Goal: Information Seeking & Learning: Check status

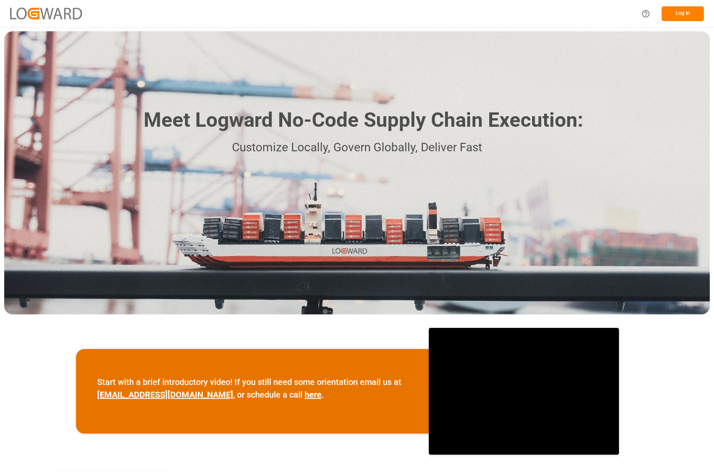
click at [674, 15] on button "Log In" at bounding box center [683, 13] width 42 height 15
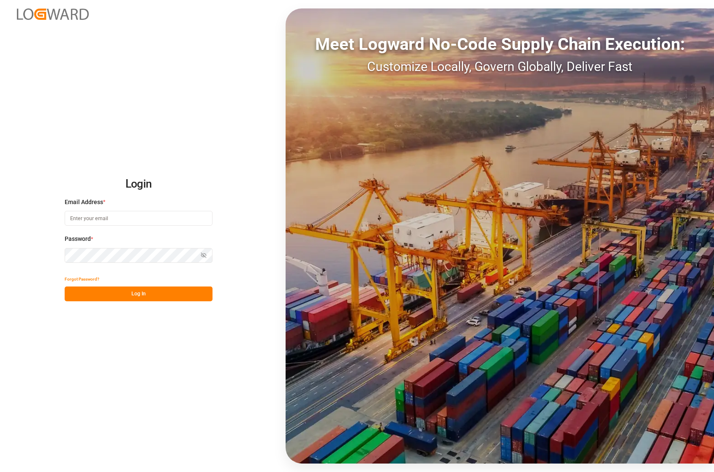
click at [109, 223] on input at bounding box center [139, 218] width 148 height 15
type input "catherine.danielson@jamindustries.com"
click at [149, 294] on button "Log In" at bounding box center [139, 293] width 148 height 15
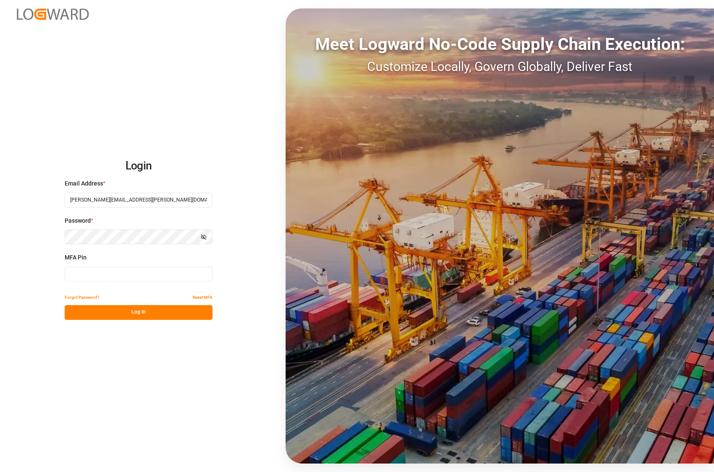
click at [127, 270] on input at bounding box center [139, 274] width 148 height 15
type input "099146"
click at [173, 316] on button "Log In" at bounding box center [139, 312] width 148 height 15
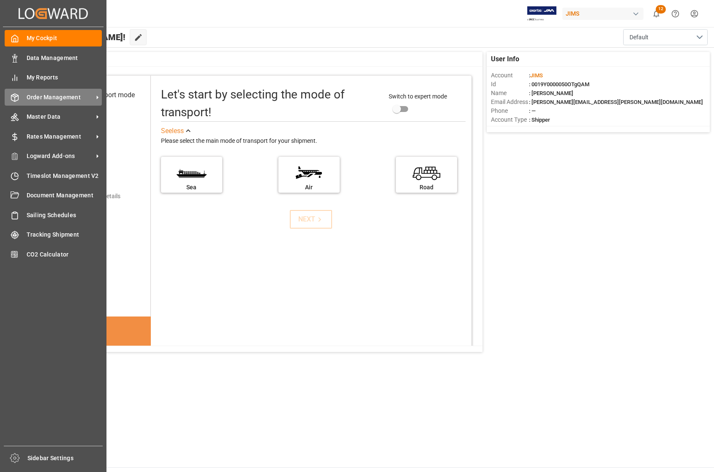
click at [40, 96] on span "Order Management" at bounding box center [60, 97] width 67 height 9
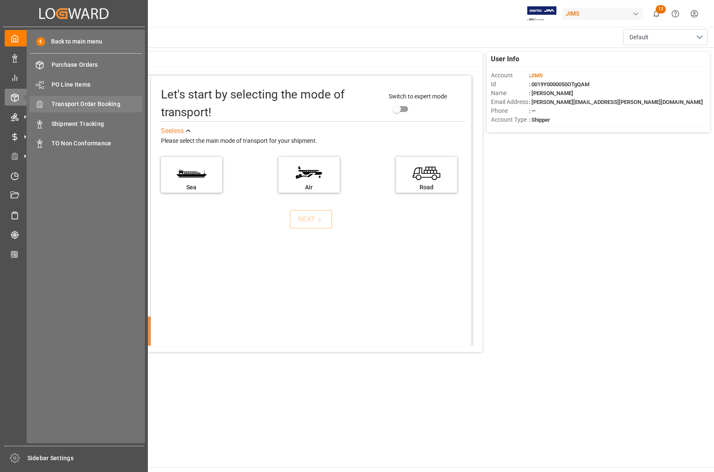
click at [72, 103] on span "Transport Order Booking" at bounding box center [97, 104] width 91 height 9
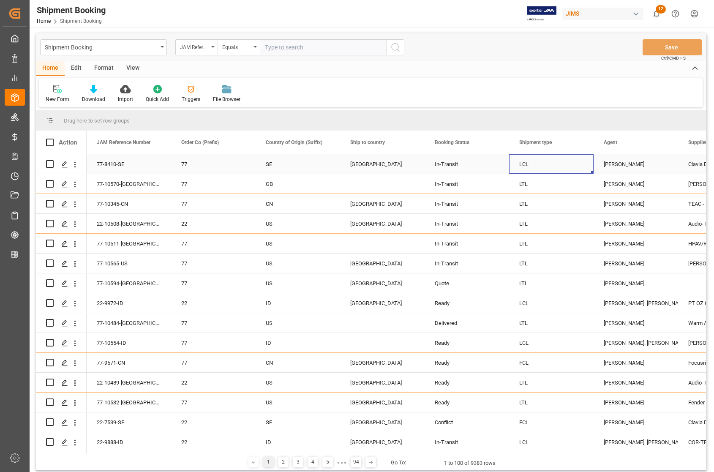
click at [539, 167] on div "LCL" at bounding box center [551, 164] width 64 height 19
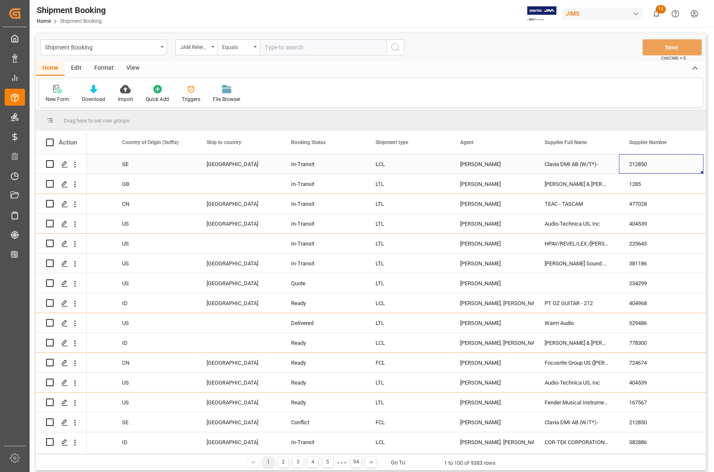
scroll to position [0, 228]
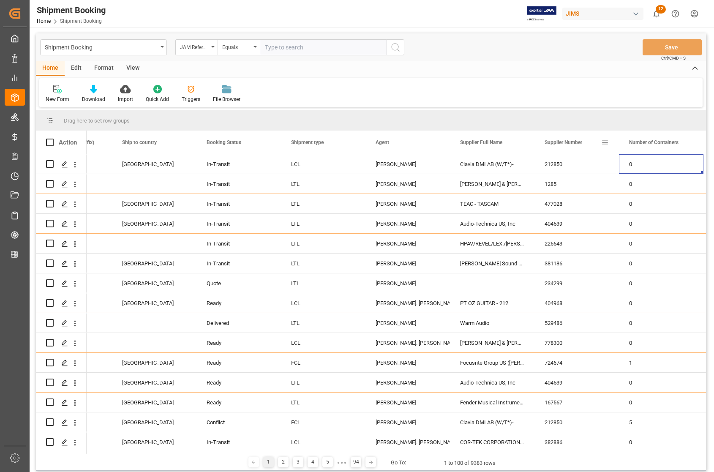
click at [604, 142] on span at bounding box center [605, 143] width 8 height 8
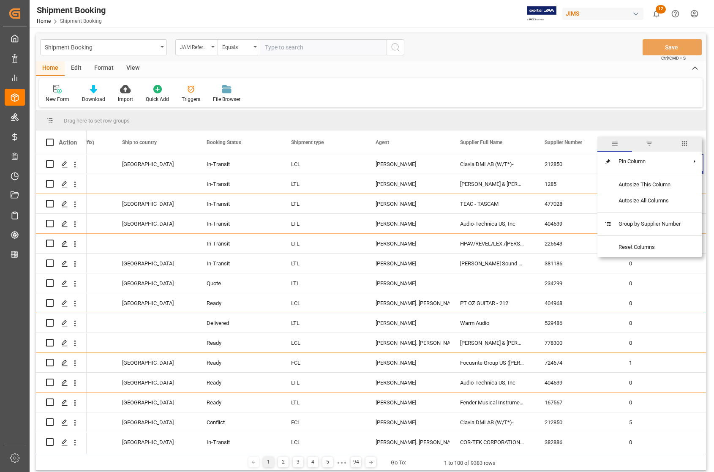
click at [651, 142] on span "filter" at bounding box center [649, 144] width 8 height 8
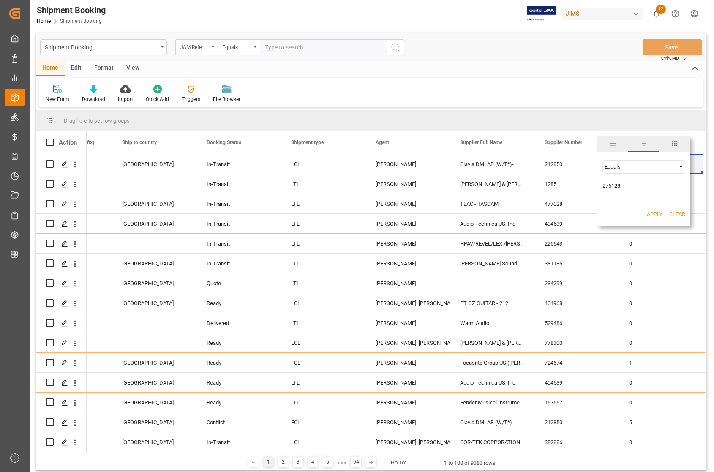
type input "276128"
click at [651, 214] on button "Apply" at bounding box center [655, 214] width 16 height 8
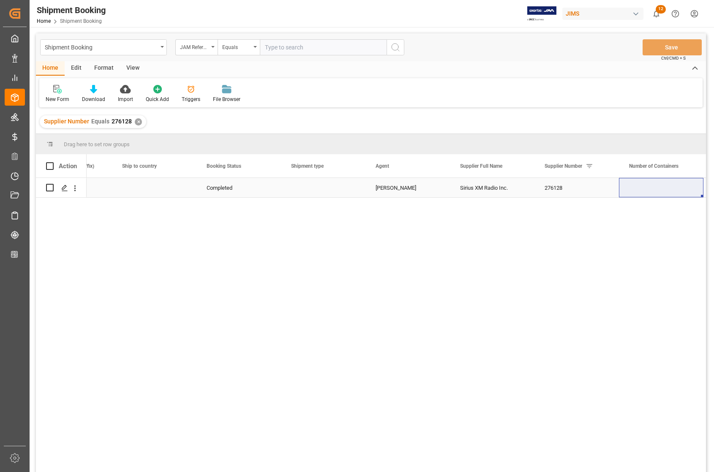
click at [422, 191] on div "[PERSON_NAME]" at bounding box center [408, 187] width 64 height 19
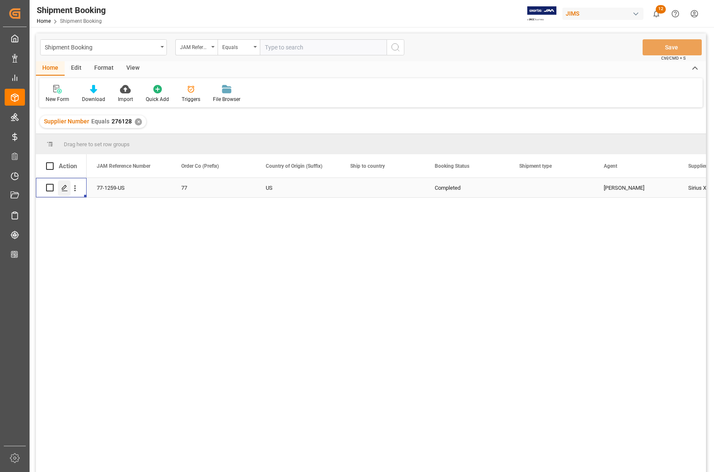
click at [64, 188] on polygon "Press SPACE to select this row." at bounding box center [64, 187] width 4 height 4
click at [508, 188] on div "Completed" at bounding box center [467, 187] width 84 height 19
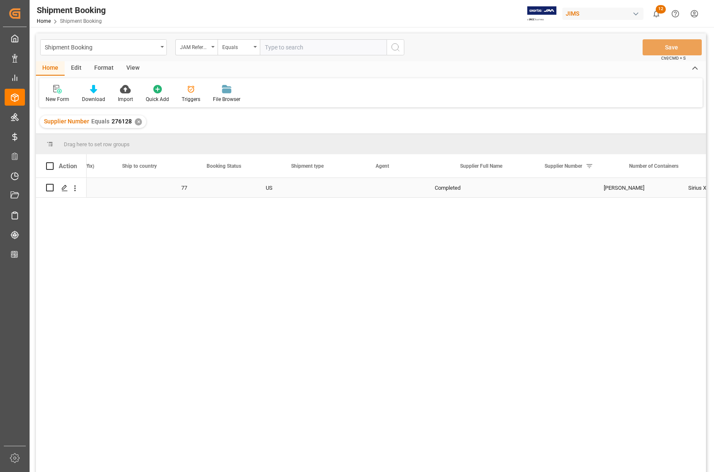
scroll to position [0, 313]
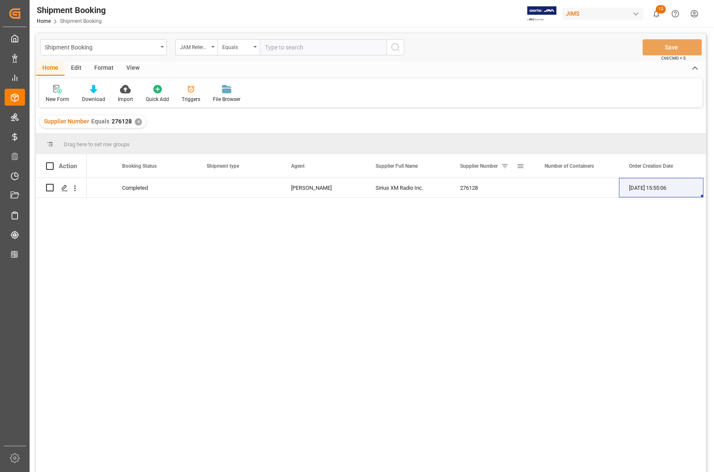
click at [505, 166] on span at bounding box center [505, 166] width 8 height 8
click at [501, 168] on span at bounding box center [502, 166] width 8 height 8
click at [466, 185] on div "276128" at bounding box center [492, 187] width 84 height 19
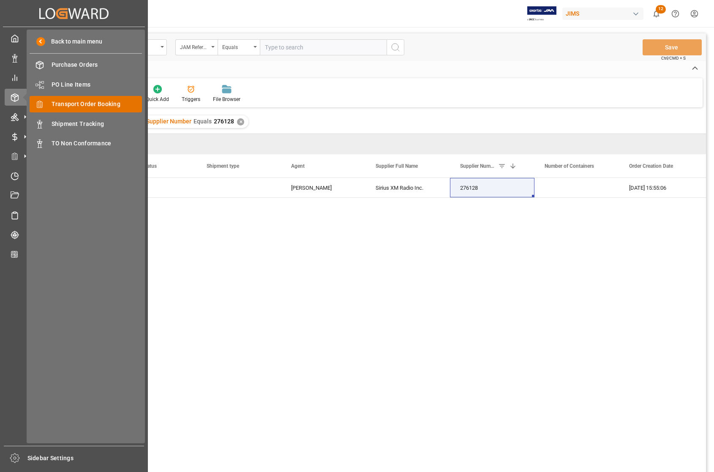
click at [55, 104] on span "Transport Order Booking" at bounding box center [97, 104] width 91 height 9
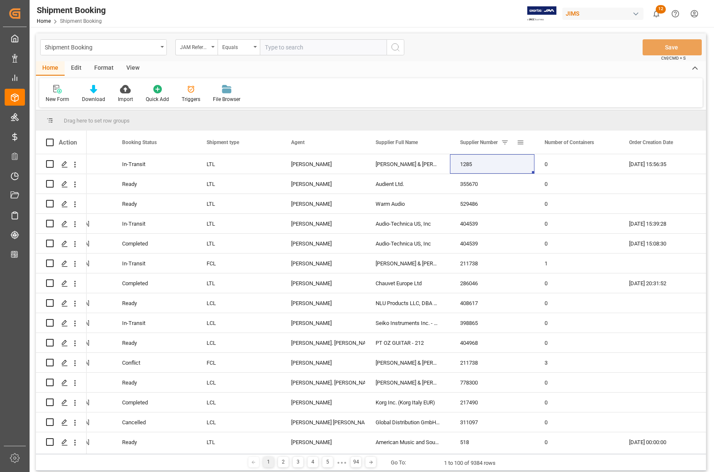
click at [506, 142] on span at bounding box center [505, 143] width 8 height 8
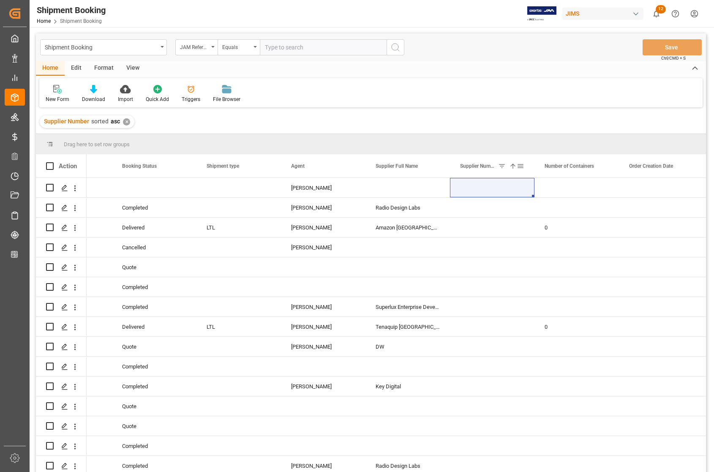
click at [502, 166] on span at bounding box center [502, 166] width 8 height 8
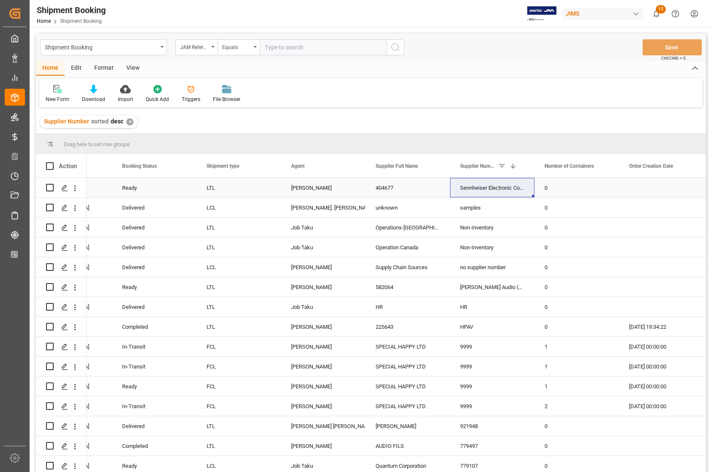
click at [576, 182] on div "0" at bounding box center [576, 187] width 84 height 19
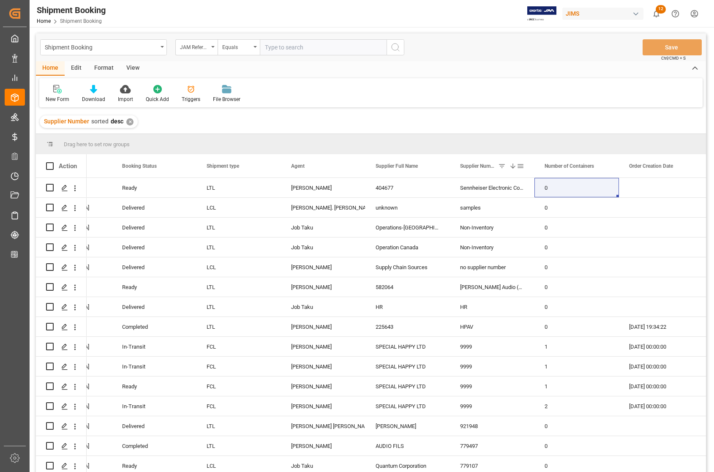
click at [501, 165] on span at bounding box center [502, 166] width 8 height 8
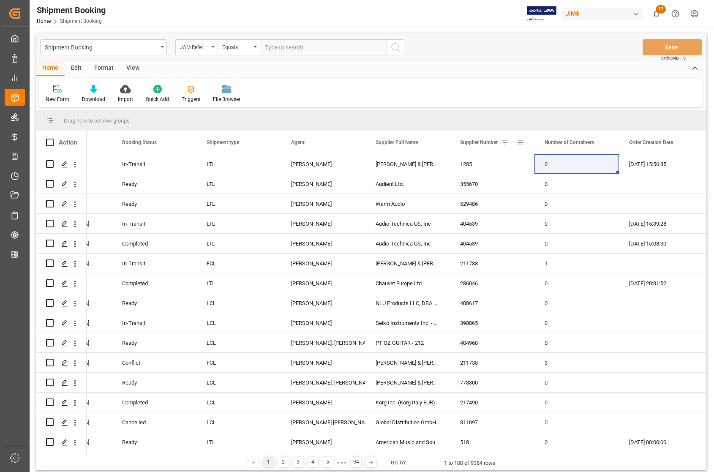
click at [518, 142] on span at bounding box center [521, 143] width 8 height 8
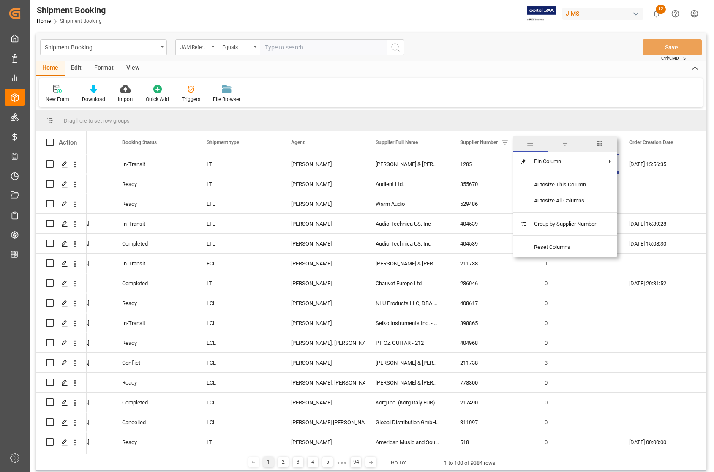
click at [565, 143] on span "filter" at bounding box center [565, 144] width 8 height 8
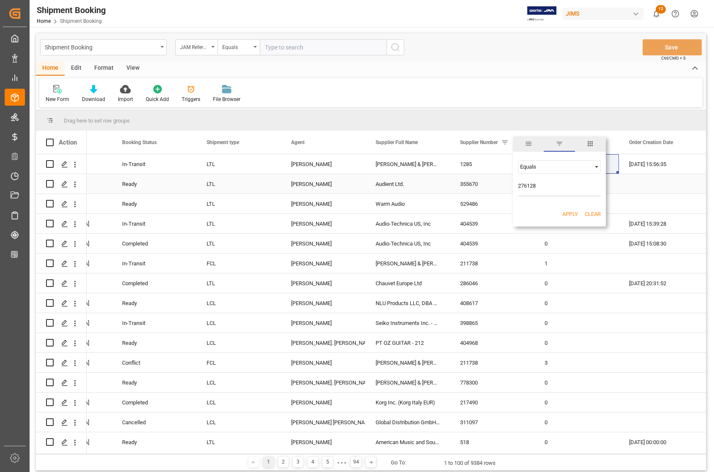
drag, startPoint x: 543, startPoint y: 185, endPoint x: 510, endPoint y: 185, distance: 33.4
click at [510, 185] on div "Drag here to set row groups Drag here to set column labels Action Country of Or…" at bounding box center [371, 281] width 670 height 343
paste input "175480"
type input "175480"
click at [569, 212] on button "Apply" at bounding box center [570, 214] width 16 height 8
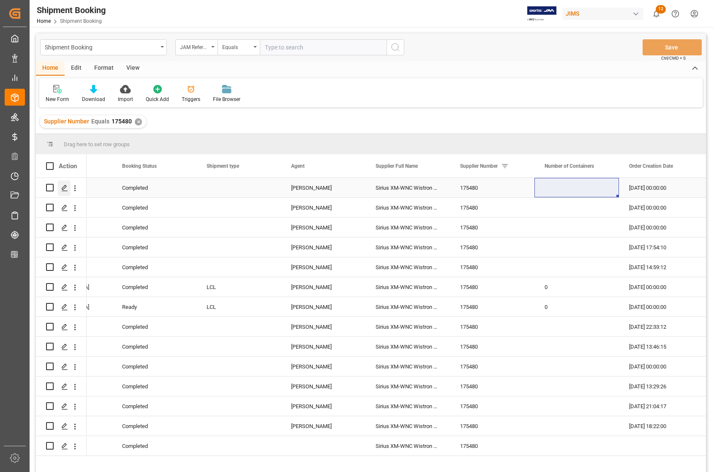
click at [64, 187] on icon "Press SPACE to select this row." at bounding box center [64, 188] width 7 height 7
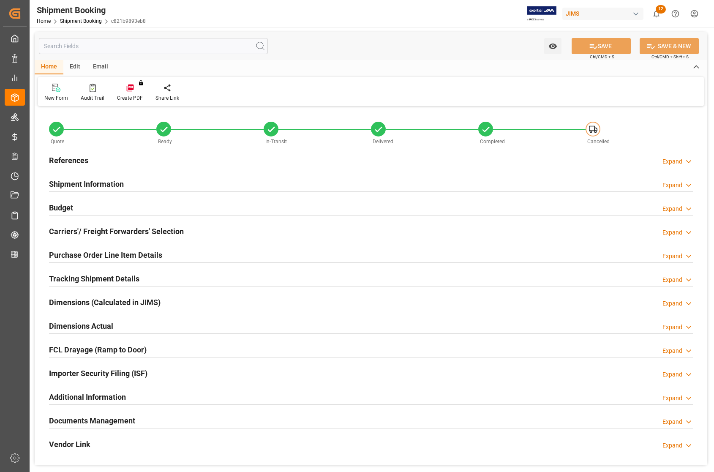
type input "29-02-2024 00:00"
click at [72, 159] on h2 "References" at bounding box center [68, 160] width 39 height 11
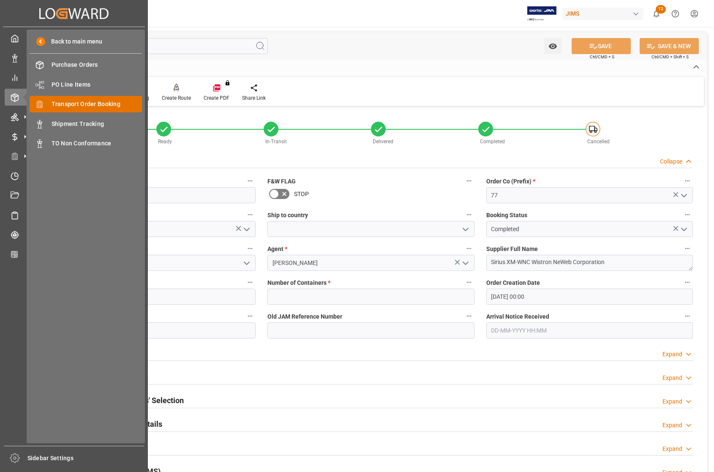
click at [74, 103] on span "Transport Order Booking" at bounding box center [97, 104] width 91 height 9
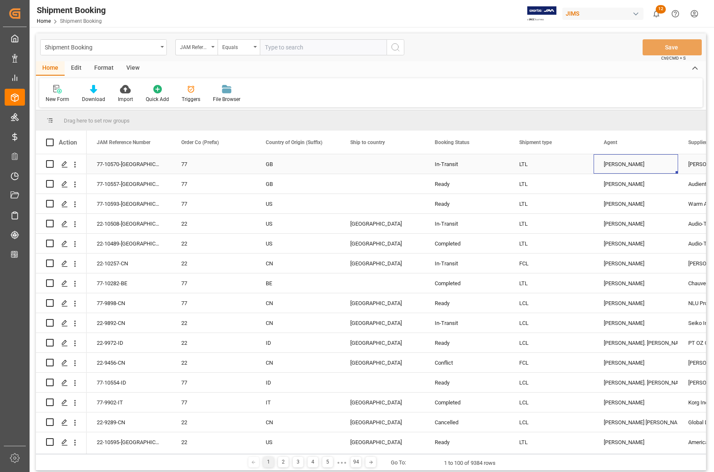
click at [647, 163] on div "Jacques Denis" at bounding box center [636, 164] width 64 height 19
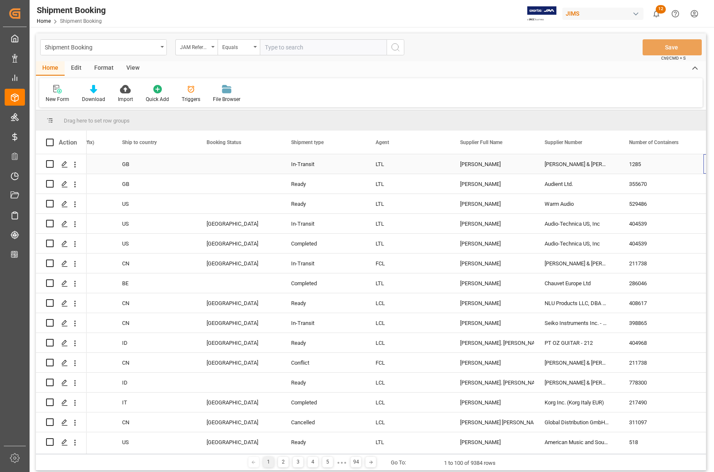
scroll to position [0, 228]
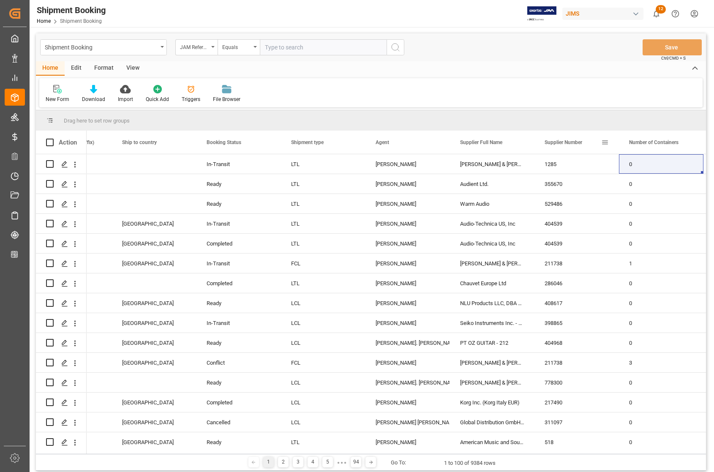
click at [605, 142] on span at bounding box center [605, 143] width 8 height 8
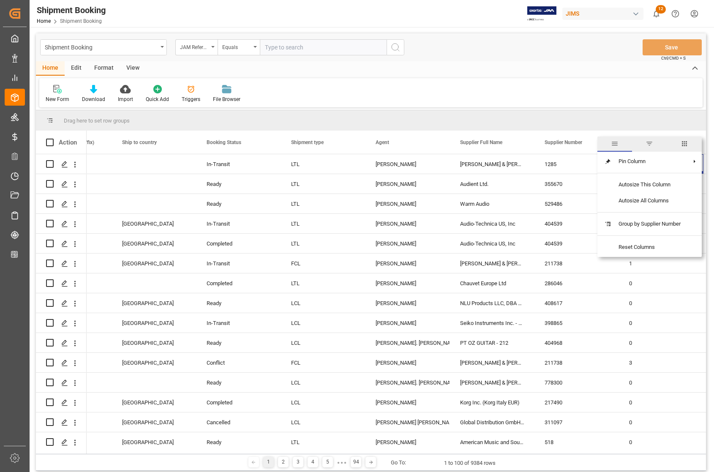
click at [651, 144] on span "filter" at bounding box center [649, 144] width 8 height 8
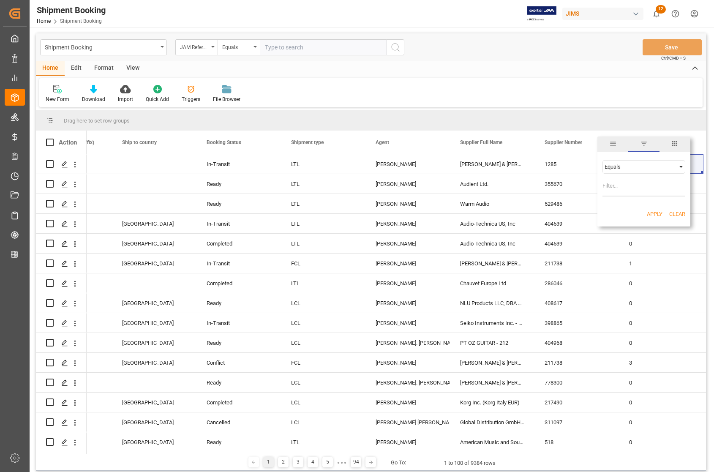
paste input "175479"
type input "175479"
click at [652, 215] on button "Apply" at bounding box center [655, 214] width 16 height 8
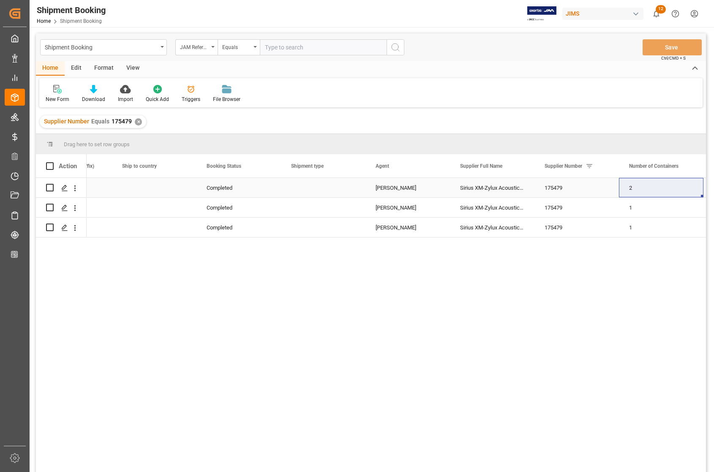
click at [635, 189] on div "2" at bounding box center [661, 187] width 84 height 19
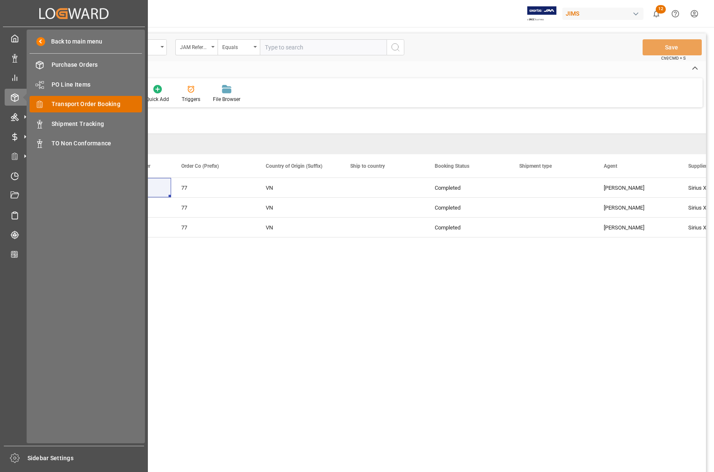
click at [68, 103] on span "Transport Order Booking" at bounding box center [97, 104] width 91 height 9
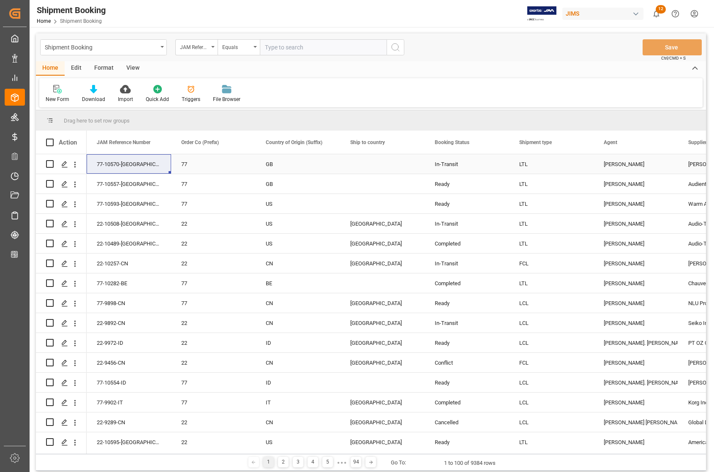
click at [536, 168] on div "LTL" at bounding box center [551, 164] width 64 height 19
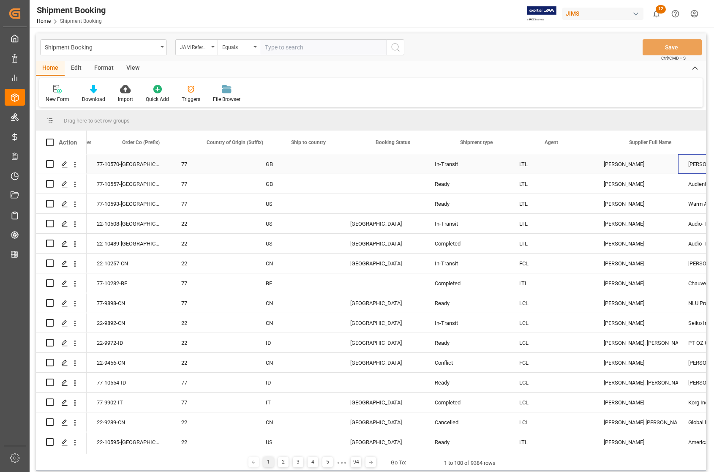
scroll to position [0, 397]
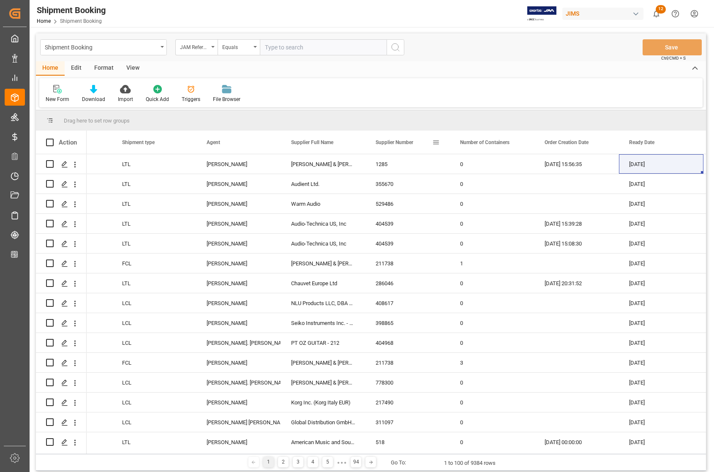
click at [434, 140] on span at bounding box center [436, 143] width 8 height 8
click at [476, 144] on span "filter" at bounding box center [475, 144] width 8 height 8
click at [433, 142] on span at bounding box center [436, 143] width 8 height 8
click at [474, 144] on span "filter" at bounding box center [475, 144] width 8 height 8
click at [434, 142] on span at bounding box center [436, 143] width 8 height 8
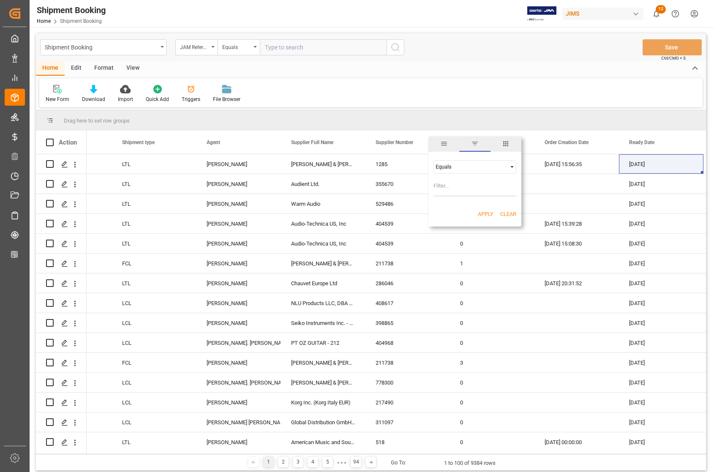
click at [449, 185] on input "Filter Value" at bounding box center [474, 188] width 83 height 17
type input "176241"
click at [486, 212] on button "Apply" at bounding box center [486, 214] width 16 height 8
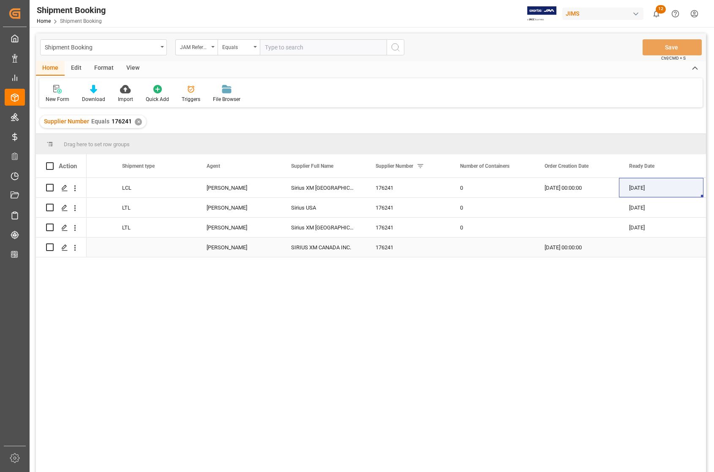
click at [342, 241] on div "SIRIUS XM CANADA INC." at bounding box center [323, 246] width 84 height 19
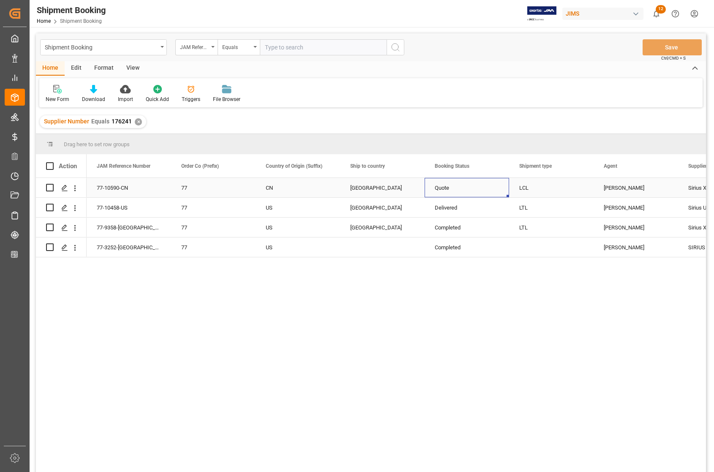
click at [473, 191] on div "Quote" at bounding box center [467, 187] width 64 height 19
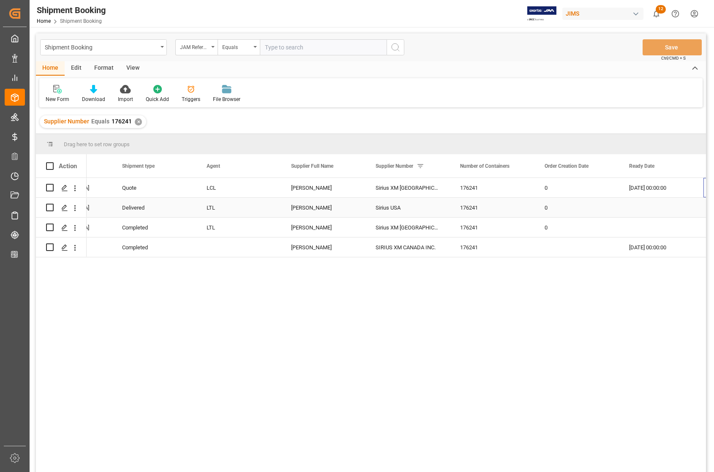
scroll to position [0, 397]
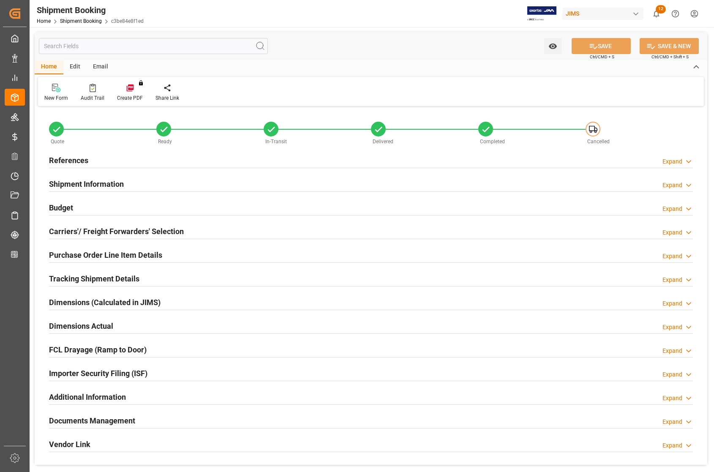
type input "[DATE] 15:55"
click at [79, 157] on h2 "References" at bounding box center [68, 160] width 39 height 11
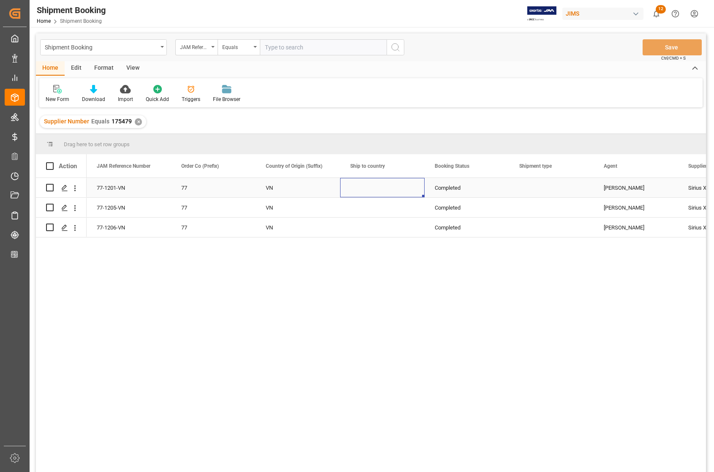
click at [362, 184] on div "Press SPACE to select this row." at bounding box center [382, 187] width 84 height 19
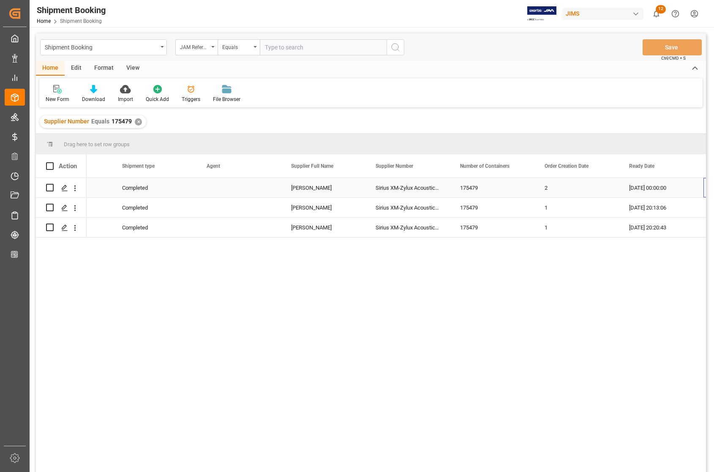
scroll to position [0, 397]
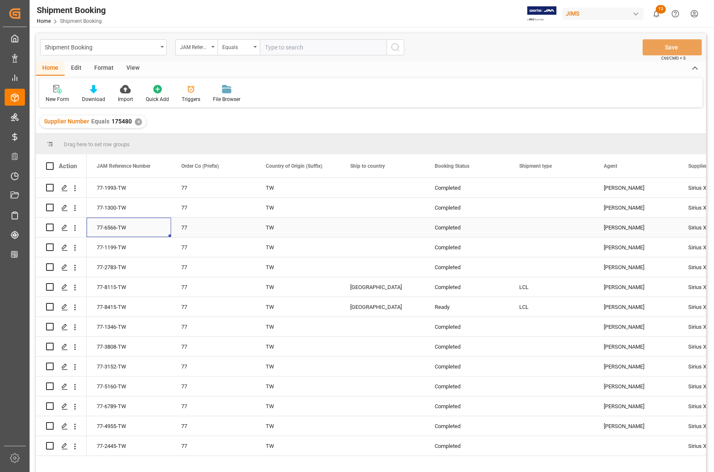
click at [141, 219] on div "77-6566-TW" at bounding box center [129, 227] width 84 height 19
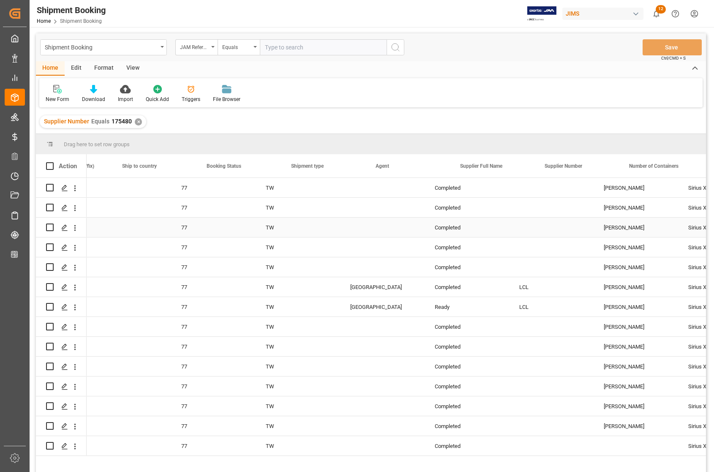
scroll to position [0, 397]
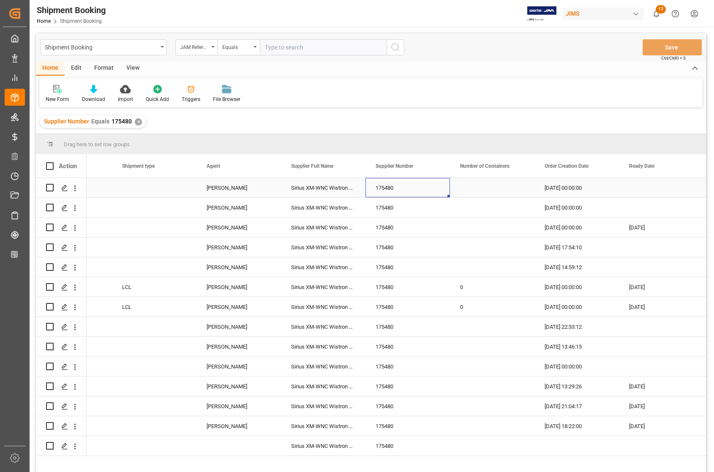
click at [441, 185] on div "175480" at bounding box center [407, 187] width 84 height 19
click at [417, 191] on div "175480" at bounding box center [407, 187] width 84 height 19
click at [595, 166] on div "Order Creation Date" at bounding box center [573, 165] width 57 height 23
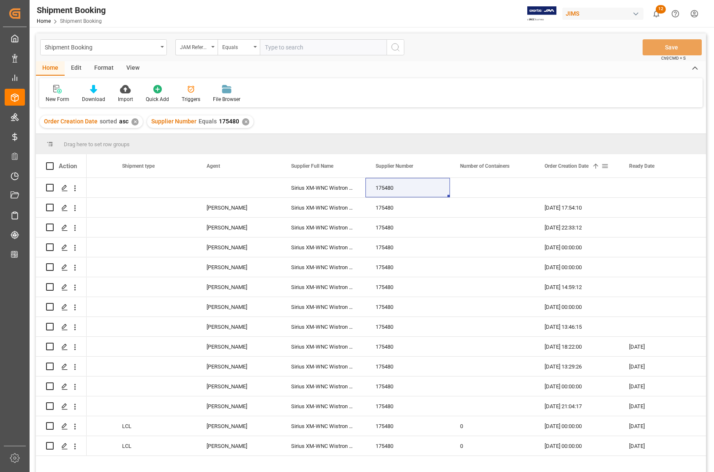
click at [595, 164] on span at bounding box center [596, 166] width 8 height 8
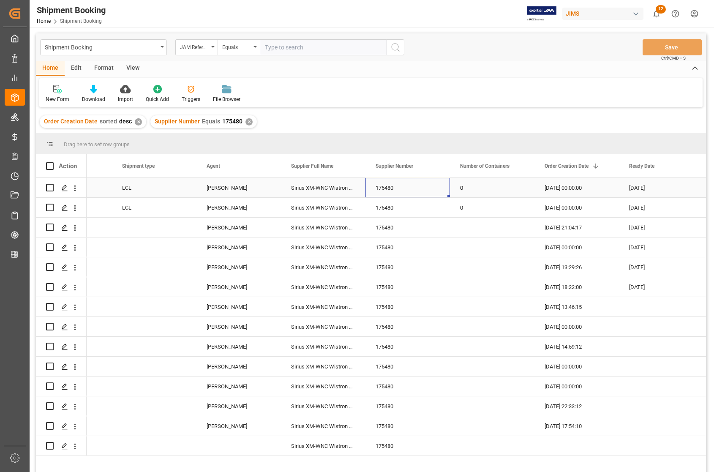
click at [383, 190] on div "175480" at bounding box center [407, 187] width 84 height 19
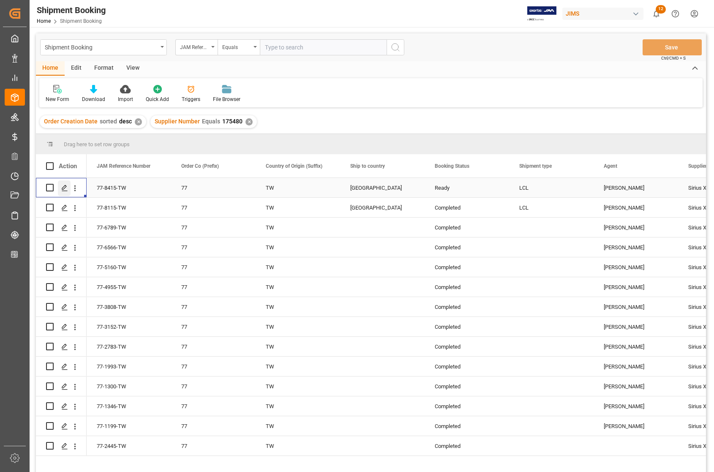
click at [63, 186] on icon "Press SPACE to select this row." at bounding box center [64, 188] width 7 height 7
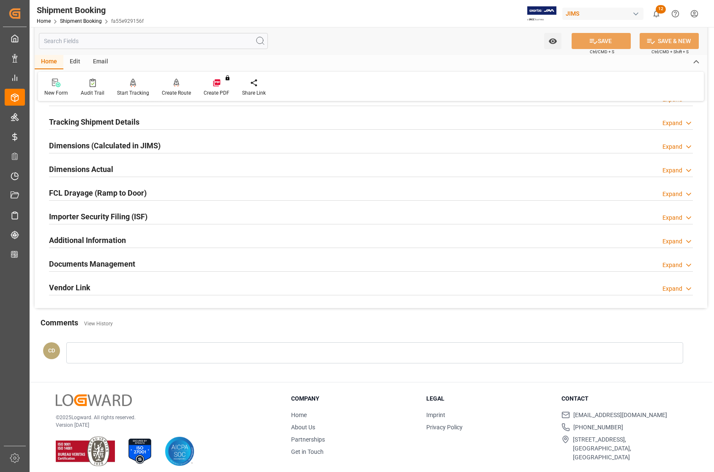
scroll to position [163, 0]
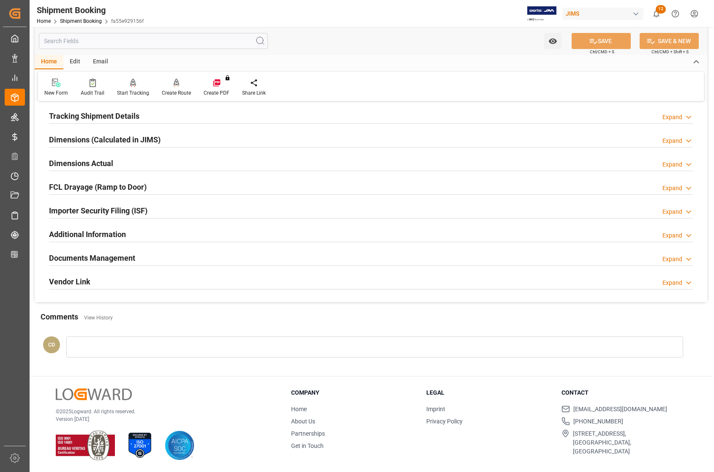
click at [115, 257] on h2 "Documents Management" at bounding box center [92, 257] width 86 height 11
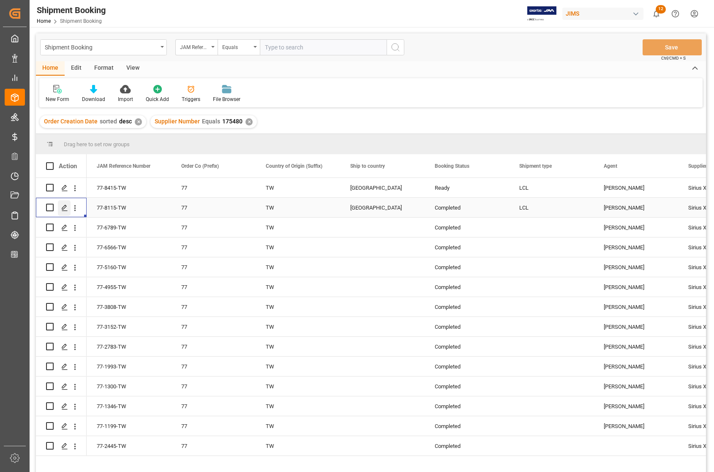
click at [63, 208] on icon "Press SPACE to select this row." at bounding box center [64, 207] width 7 height 7
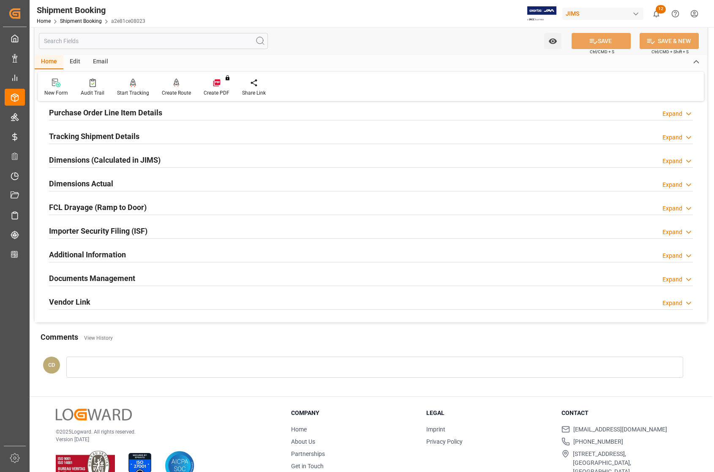
scroll to position [163, 0]
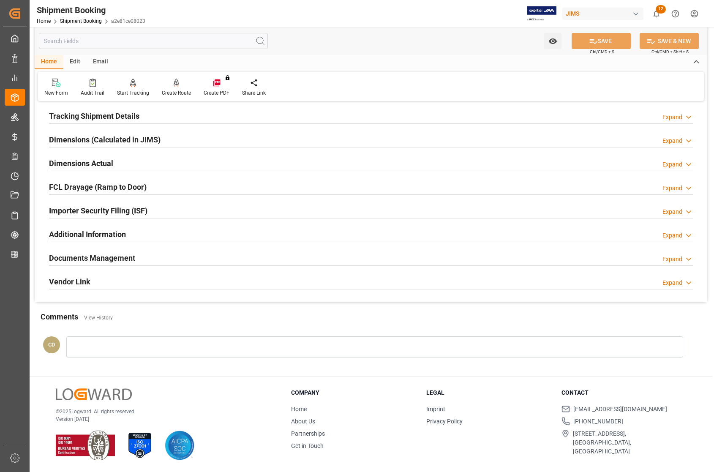
click at [83, 253] on h2 "Documents Management" at bounding box center [92, 257] width 86 height 11
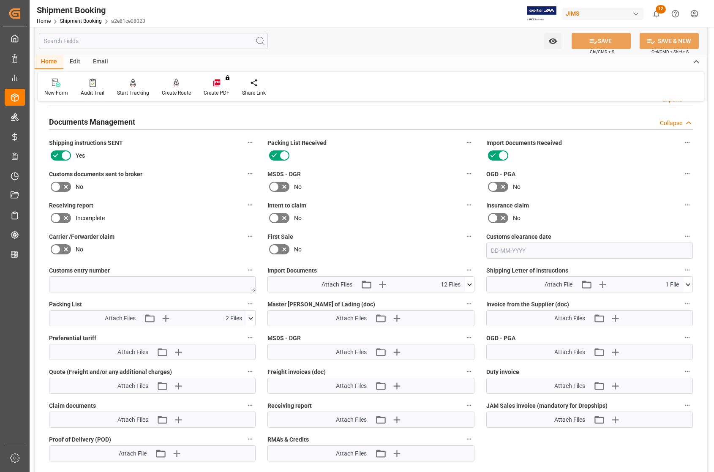
scroll to position [321, 0]
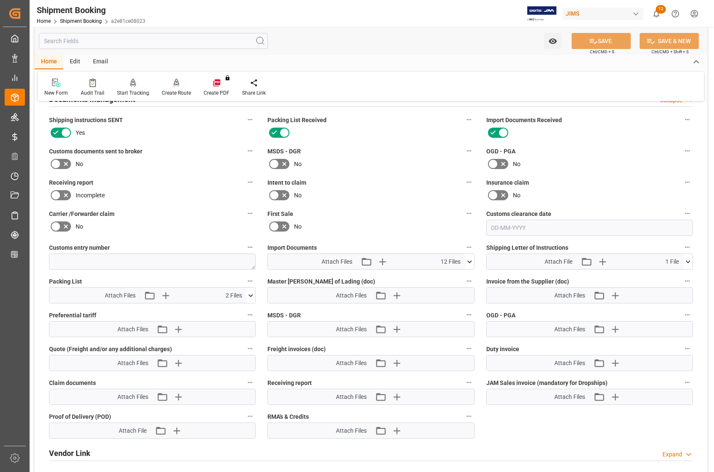
click at [470, 259] on icon at bounding box center [469, 261] width 9 height 9
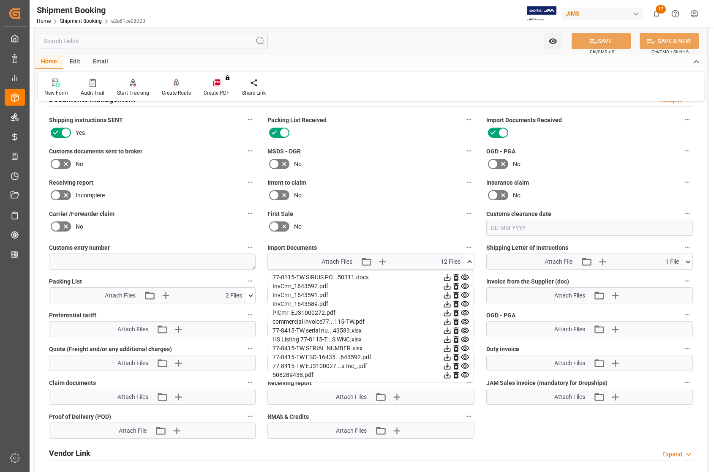
click at [686, 259] on icon at bounding box center [687, 261] width 9 height 9
click at [452, 275] on icon at bounding box center [447, 277] width 9 height 9
click at [452, 278] on icon at bounding box center [447, 277] width 9 height 9
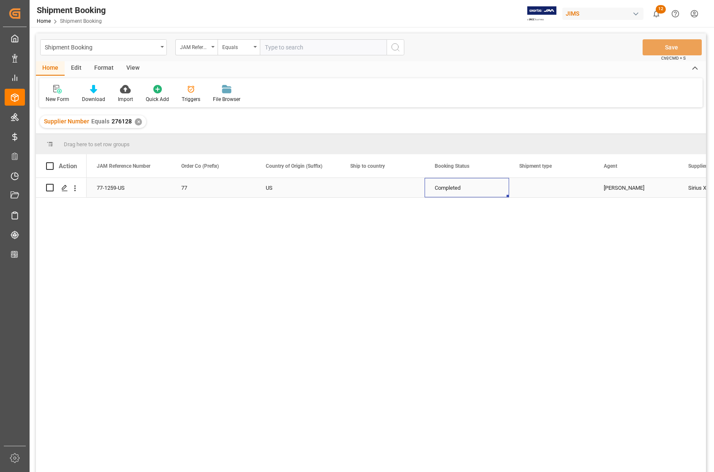
click at [485, 188] on div "Completed" at bounding box center [467, 187] width 64 height 19
click at [385, 183] on div "Press SPACE to select this row." at bounding box center [382, 187] width 84 height 19
click at [541, 189] on div "Press SPACE to select this row." at bounding box center [551, 187] width 84 height 19
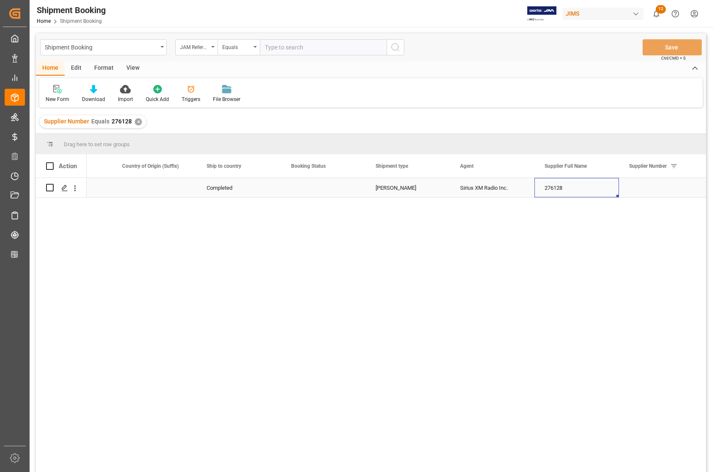
scroll to position [0, 228]
click at [588, 166] on span at bounding box center [589, 166] width 8 height 8
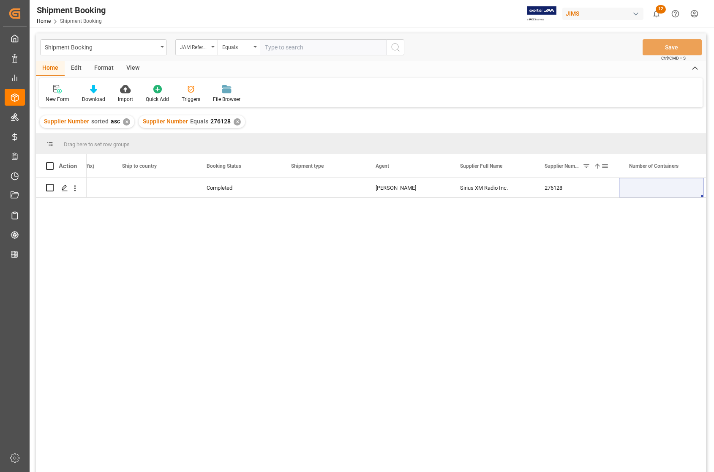
click at [605, 167] on span at bounding box center [605, 166] width 8 height 8
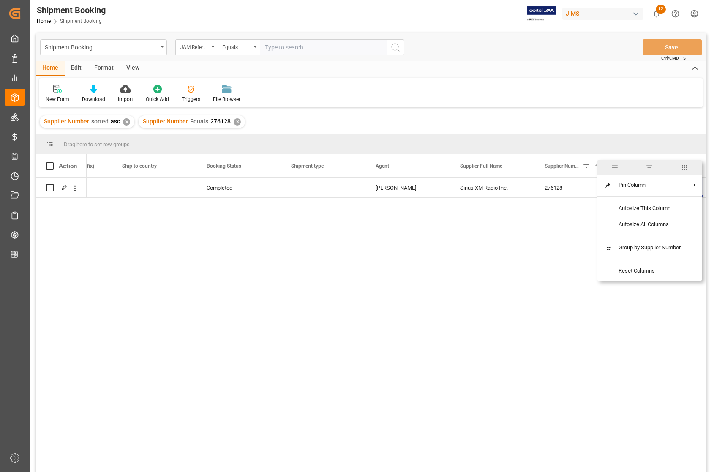
click at [651, 168] on span "filter" at bounding box center [649, 167] width 8 height 8
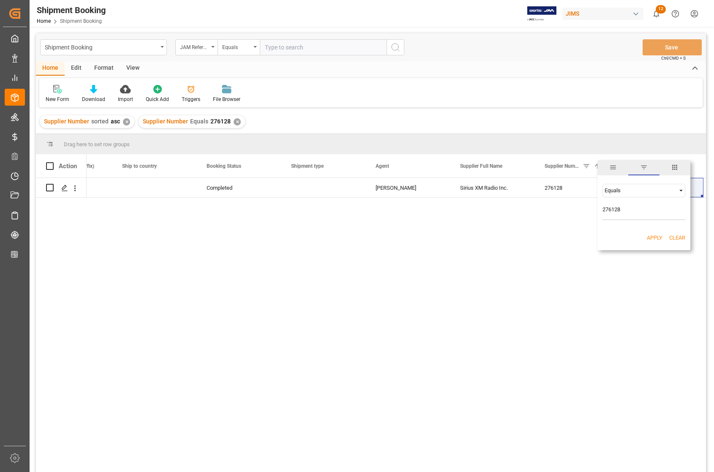
drag, startPoint x: 622, startPoint y: 211, endPoint x: 584, endPoint y: 210, distance: 38.0
click at [586, 210] on div "Drag here to set row groups Drag here to set column labels Action Order Co (Pre…" at bounding box center [371, 305] width 670 height 343
type input "175480"
click at [654, 239] on button "Apply" at bounding box center [655, 238] width 16 height 8
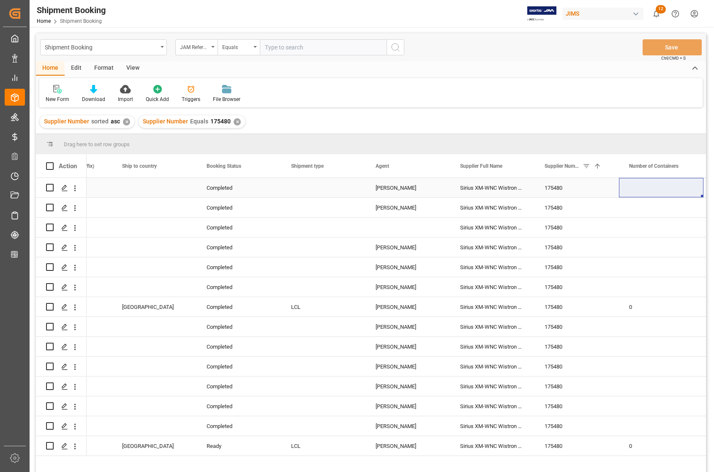
click at [357, 196] on div "Press SPACE to select this row." at bounding box center [323, 187] width 84 height 19
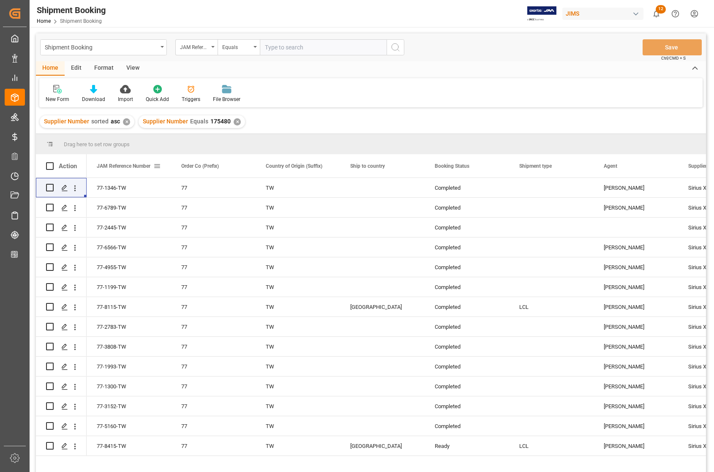
click at [148, 172] on div "JAM Reference Number" at bounding box center [125, 165] width 57 height 23
click at [140, 174] on div "JAM Reference Number 1" at bounding box center [125, 165] width 57 height 23
